Goal: Task Accomplishment & Management: Use online tool/utility

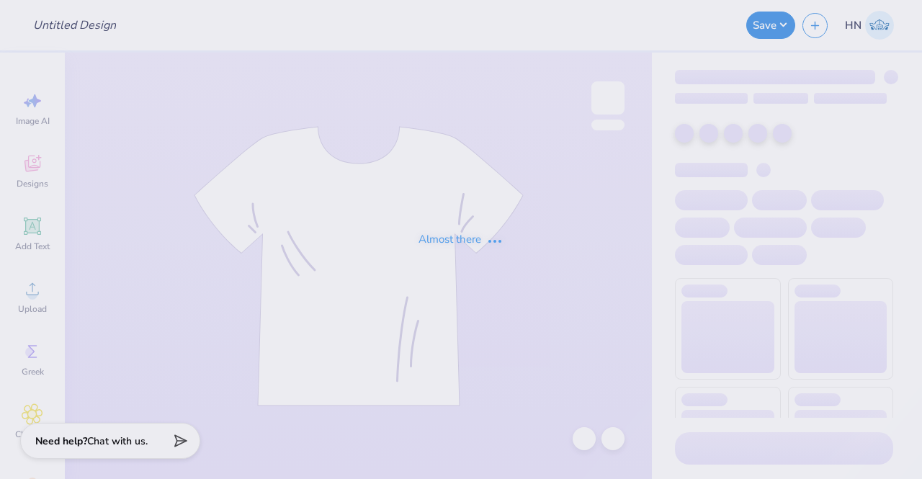
type input "Kappa Sigma Cabo Party"
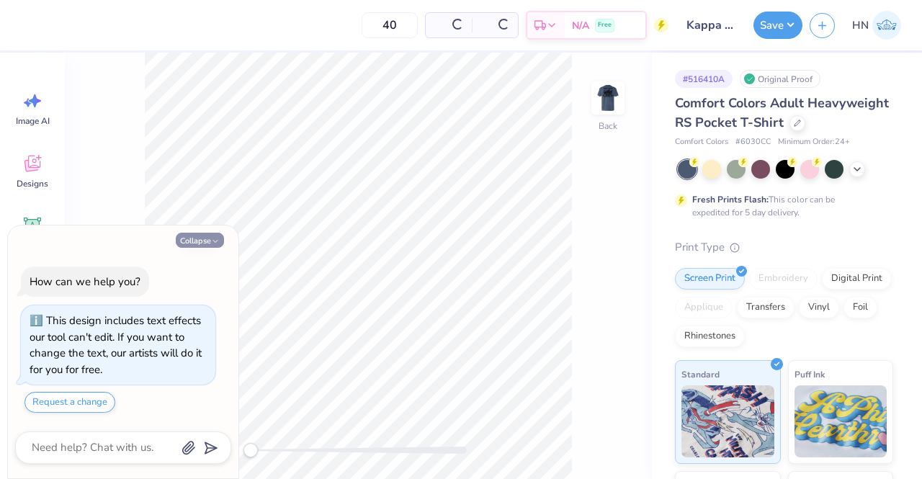
click at [191, 240] on button "Collapse" at bounding box center [200, 240] width 48 height 15
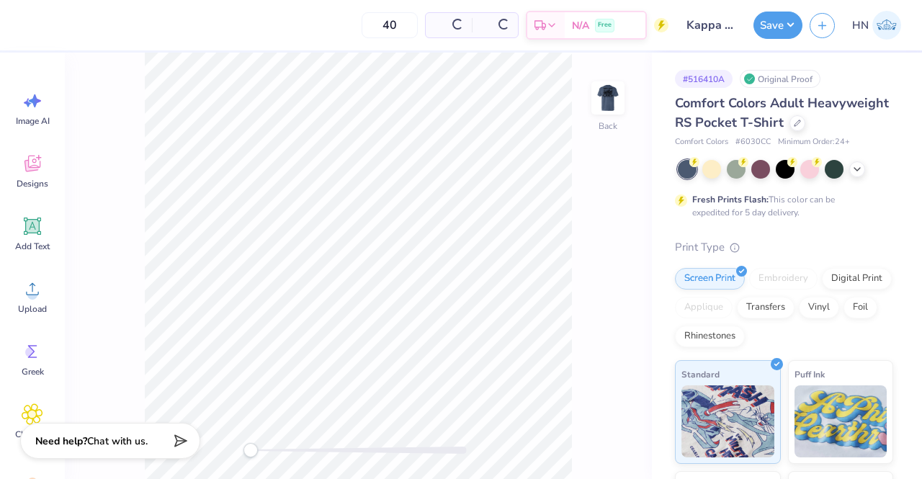
type textarea "x"
click at [855, 174] on icon at bounding box center [858, 168] width 12 height 12
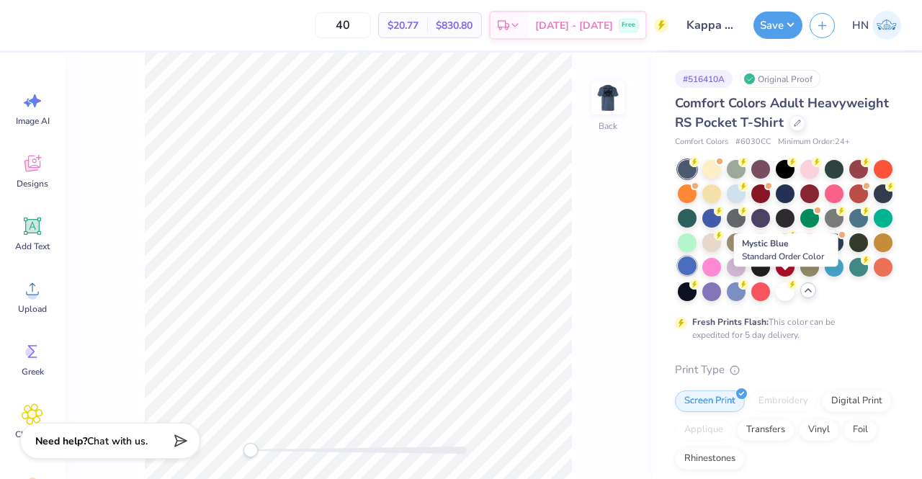
click at [697, 275] on div at bounding box center [687, 266] width 19 height 19
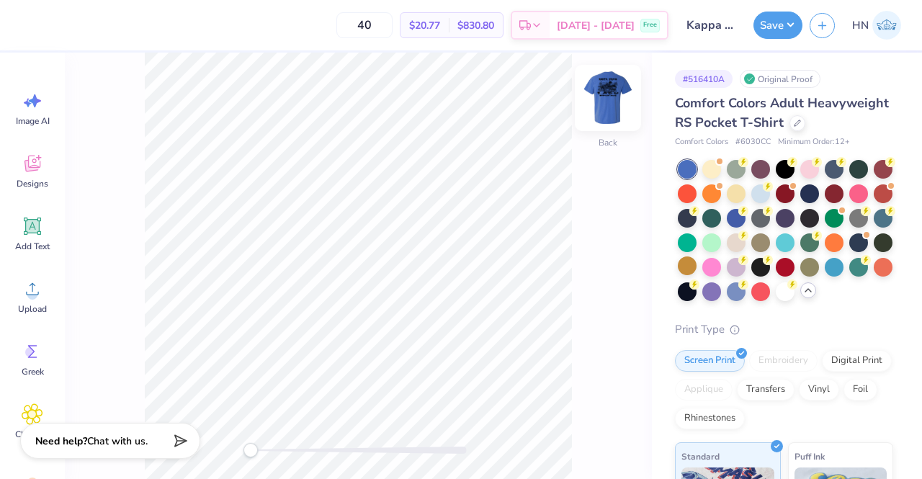
click at [616, 122] on img at bounding box center [608, 98] width 58 height 58
click at [779, 22] on button "Save" at bounding box center [778, 22] width 49 height 27
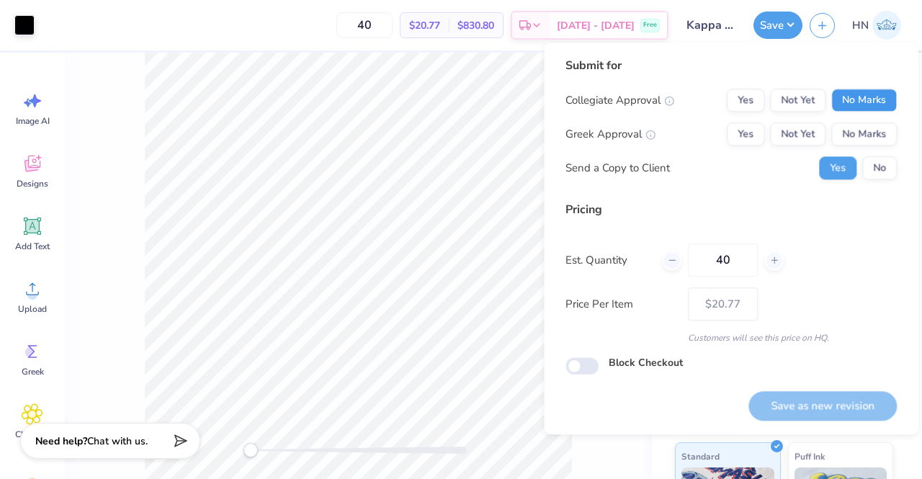
click at [846, 99] on button "No Marks" at bounding box center [865, 100] width 66 height 23
click at [748, 129] on button "Yes" at bounding box center [745, 133] width 37 height 23
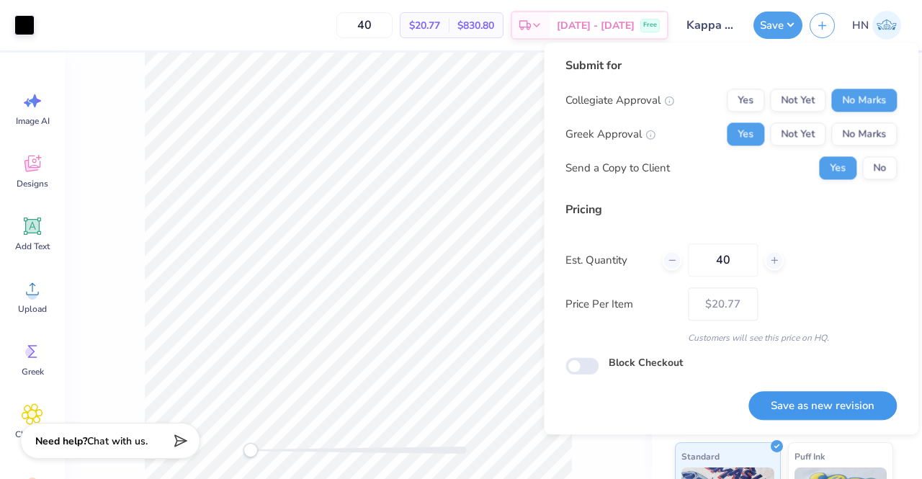
click at [807, 406] on button "Save as new revision" at bounding box center [823, 406] width 148 height 30
type input "$20.77"
